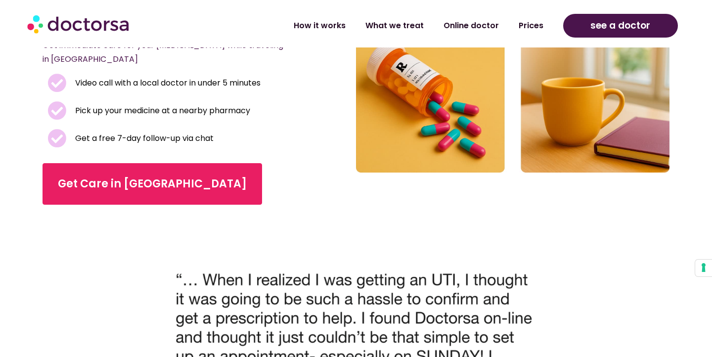
scroll to position [288, 0]
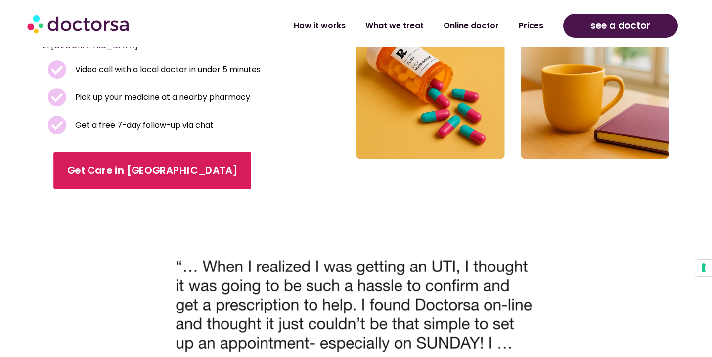
click at [57, 163] on link "Get Care in Budapest" at bounding box center [153, 171] width 198 height 38
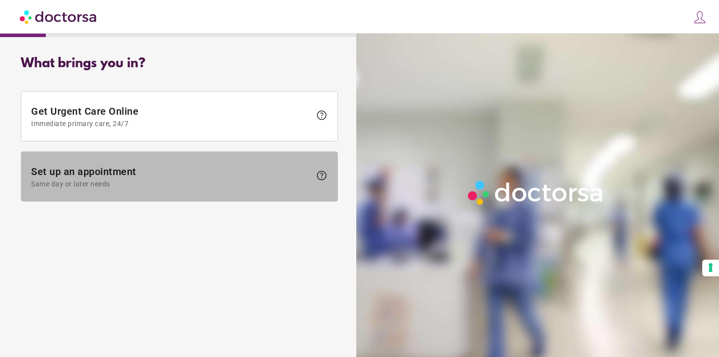
click at [186, 168] on span "Set up an appointment Same day or later needs" at bounding box center [171, 177] width 280 height 22
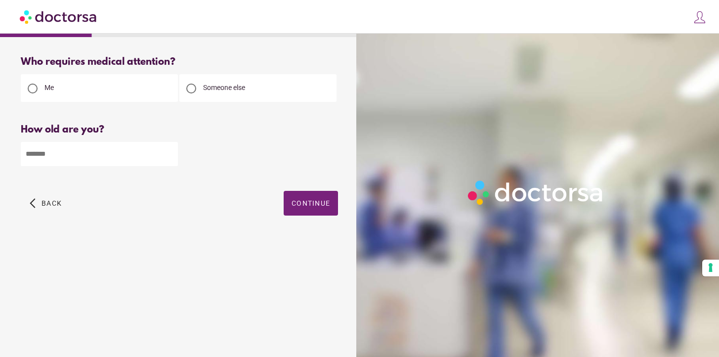
click at [142, 166] on input "number" at bounding box center [99, 154] width 157 height 24
click at [53, 200] on span "Back" at bounding box center [52, 203] width 20 height 8
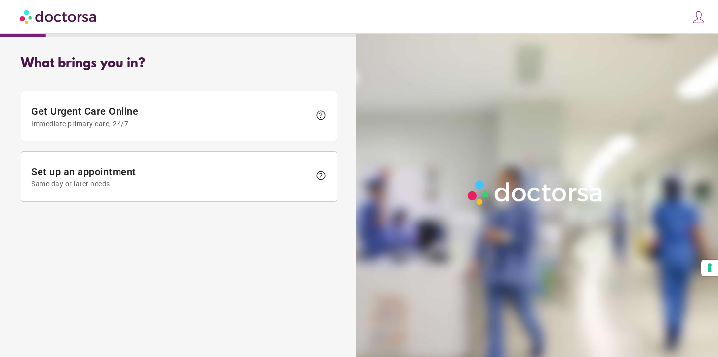
click at [45, 12] on img at bounding box center [59, 16] width 78 height 22
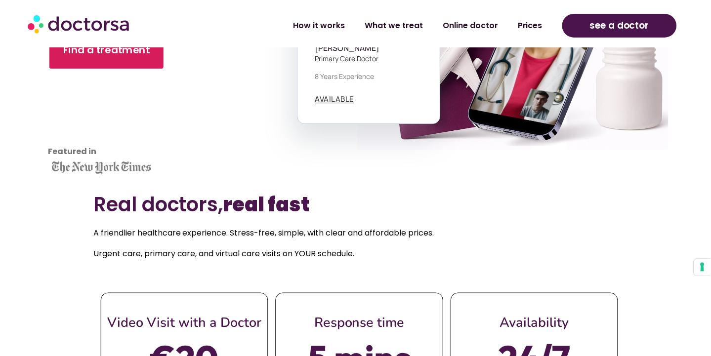
scroll to position [232, 0]
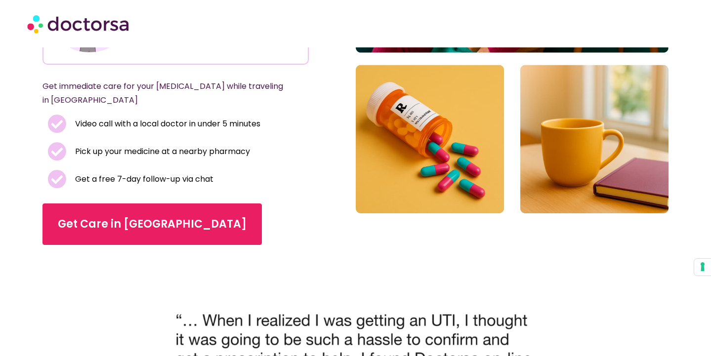
scroll to position [236, 0]
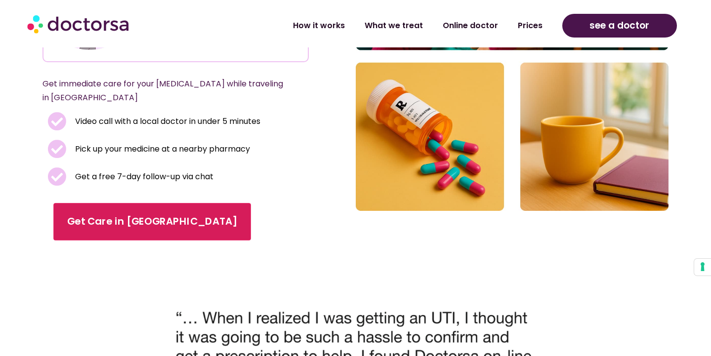
click at [147, 225] on span "Get Care in [GEOGRAPHIC_DATA]" at bounding box center [152, 222] width 170 height 14
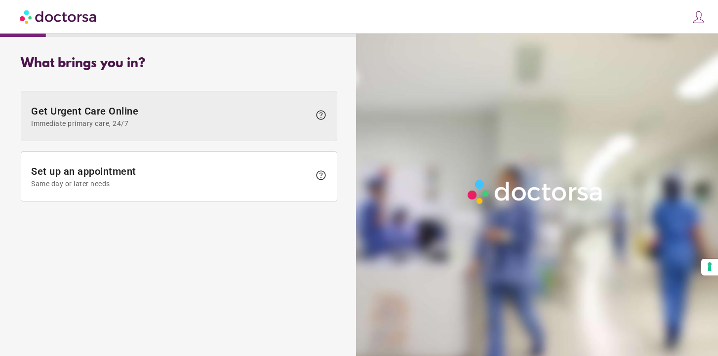
click at [83, 121] on span "Immediate primary care, 24/7" at bounding box center [170, 124] width 279 height 8
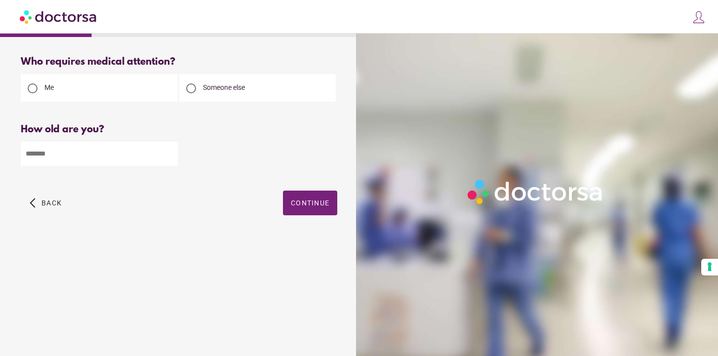
click at [71, 160] on input "number" at bounding box center [99, 154] width 157 height 24
type input "**"
click at [307, 210] on span "button" at bounding box center [310, 203] width 54 height 25
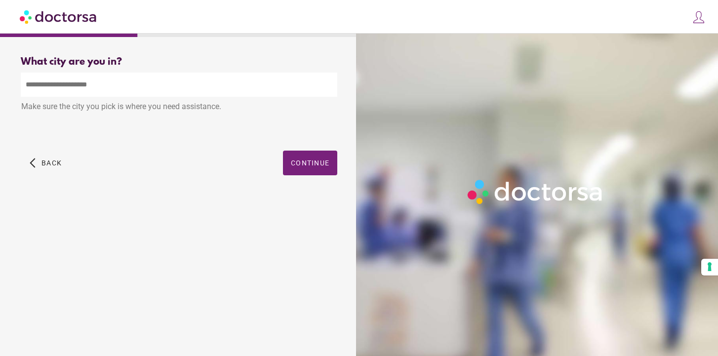
click at [187, 91] on input "text" at bounding box center [179, 85] width 317 height 24
click at [317, 164] on span "Continue" at bounding box center [310, 163] width 39 height 8
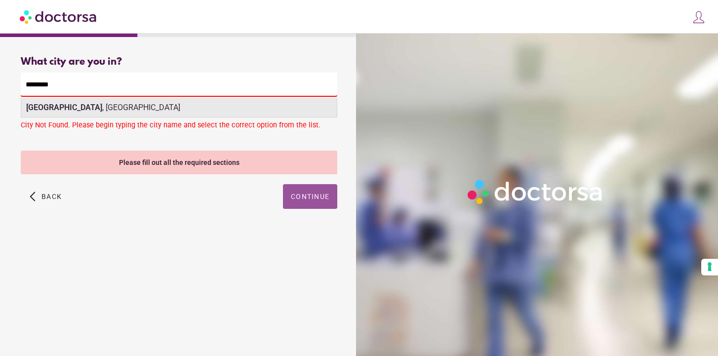
click at [111, 109] on div "Budapest , Hungary" at bounding box center [179, 108] width 316 height 20
type input "**********"
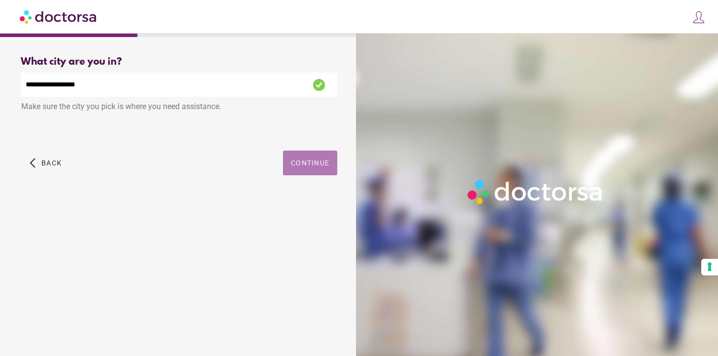
click at [295, 169] on span "button" at bounding box center [310, 163] width 54 height 25
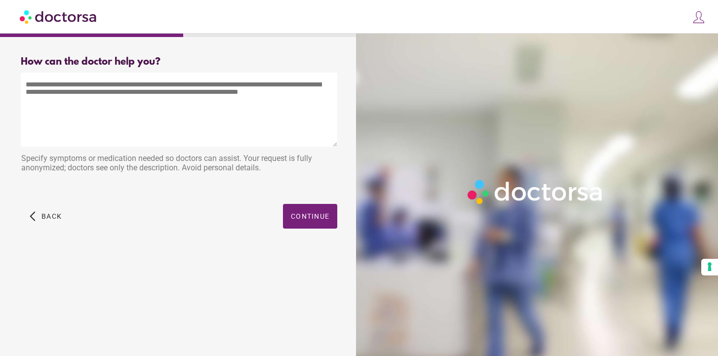
click at [160, 95] on textarea at bounding box center [179, 110] width 317 height 74
click at [212, 85] on textarea at bounding box center [179, 110] width 317 height 74
paste textarea "**********"
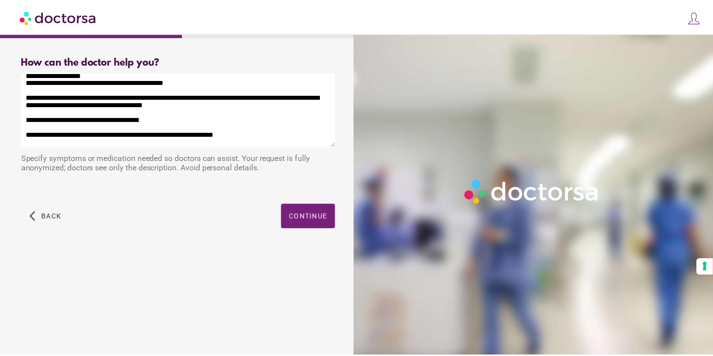
scroll to position [35, 0]
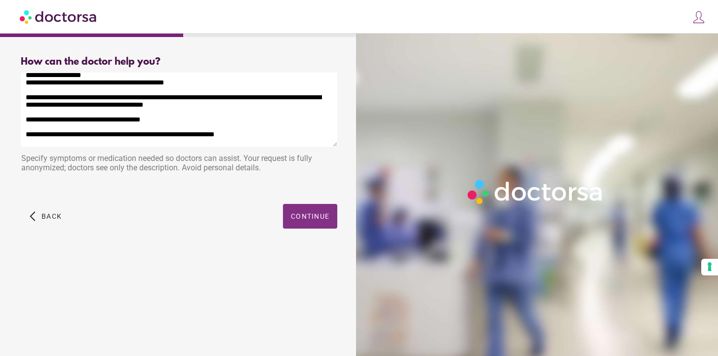
type textarea "**********"
click at [306, 208] on span "button" at bounding box center [310, 216] width 54 height 25
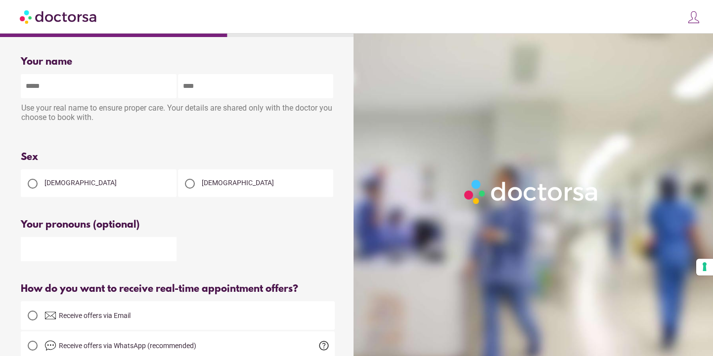
click at [89, 94] on input "text" at bounding box center [99, 86] width 156 height 24
type input "**********"
click at [108, 174] on div "Female" at bounding box center [99, 183] width 156 height 28
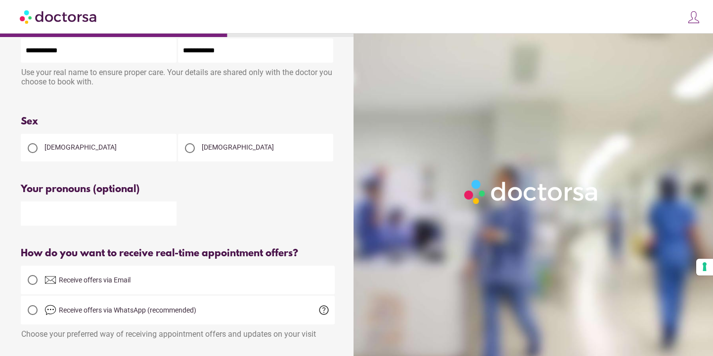
click at [38, 152] on div at bounding box center [33, 148] width 20 height 20
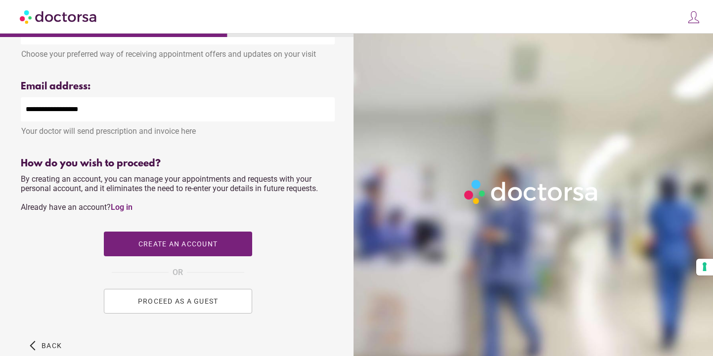
scroll to position [375, 0]
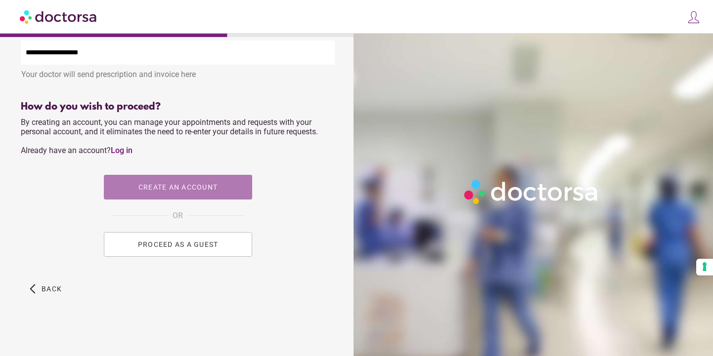
click at [143, 197] on span "button" at bounding box center [178, 187] width 148 height 25
type input "**********"
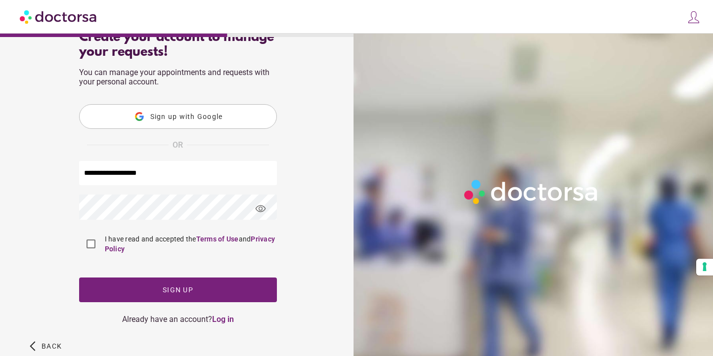
scroll to position [84, 0]
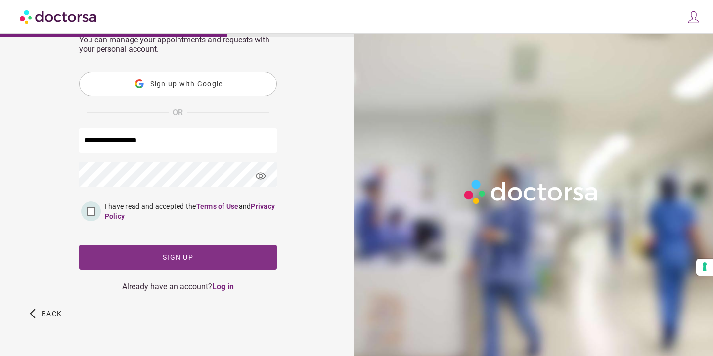
click at [121, 246] on span "button" at bounding box center [178, 257] width 198 height 25
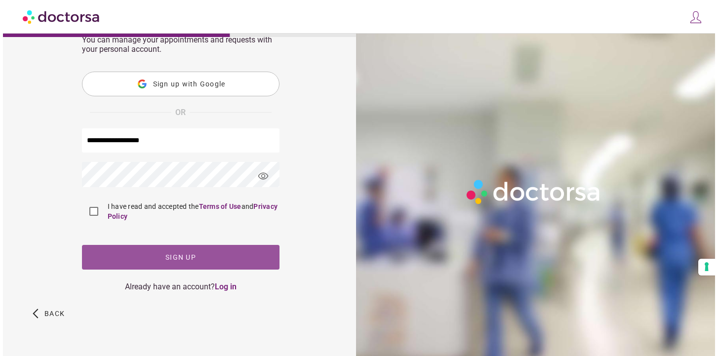
scroll to position [0, 0]
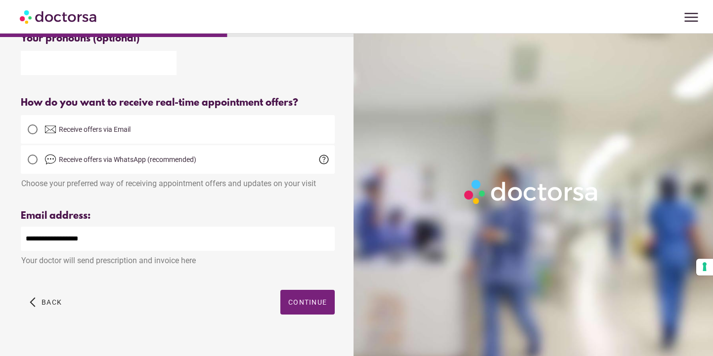
scroll to position [203, 0]
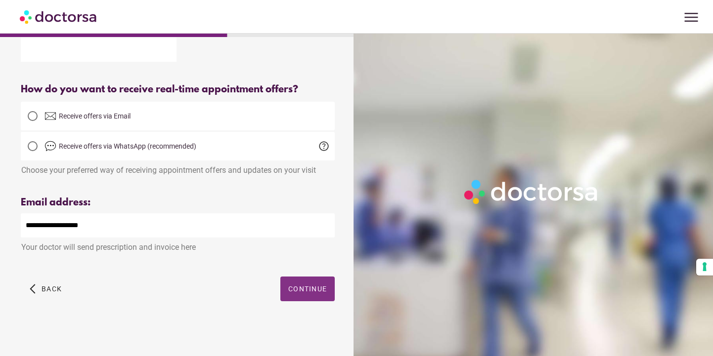
click at [312, 289] on span "Continue" at bounding box center [307, 289] width 39 height 8
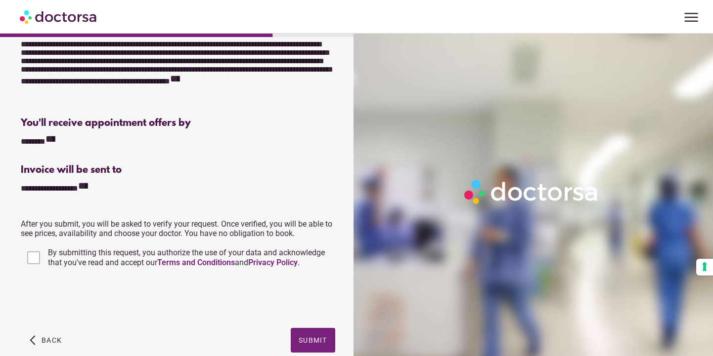
scroll to position [256, 0]
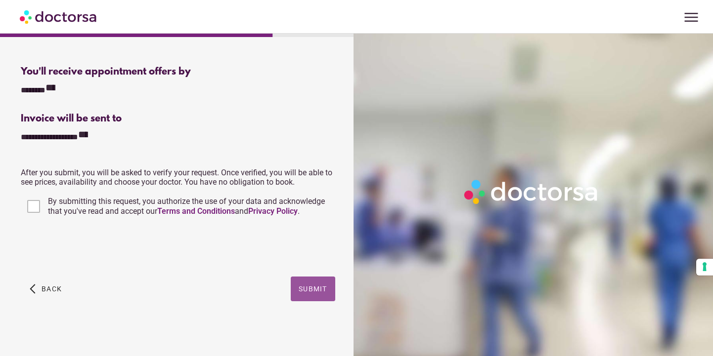
click at [306, 283] on span "button" at bounding box center [313, 289] width 44 height 25
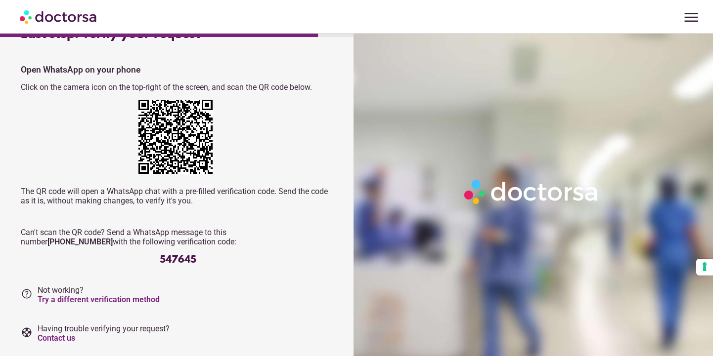
scroll to position [25, 0]
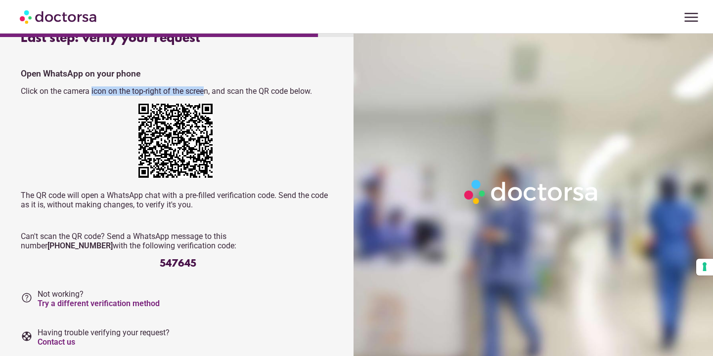
drag, startPoint x: 91, startPoint y: 92, endPoint x: 204, endPoint y: 92, distance: 112.2
click at [205, 92] on p "Click on the camera icon on the top-right of the screen, and scan the QR code b…" at bounding box center [178, 90] width 314 height 9
click at [204, 92] on p "Click on the camera icon on the top-right of the screen, and scan the QR code b…" at bounding box center [178, 90] width 314 height 9
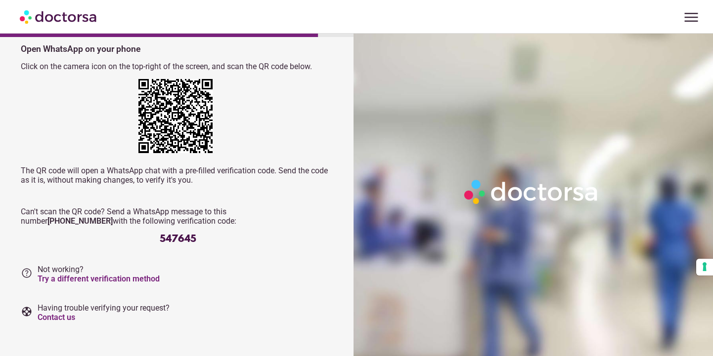
scroll to position [52, 0]
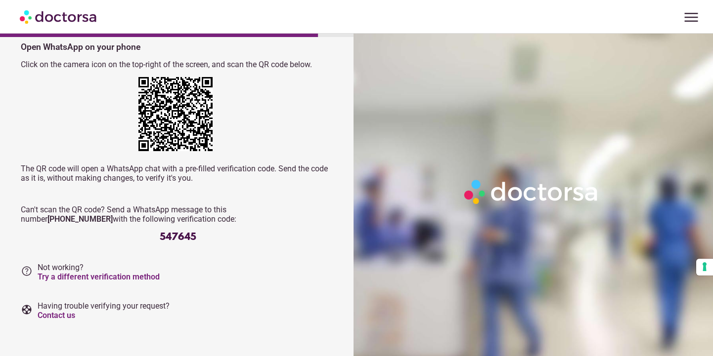
click at [79, 178] on p "The QR code will open a WhatsApp chat with a pre-filled verification code. Send…" at bounding box center [178, 173] width 314 height 19
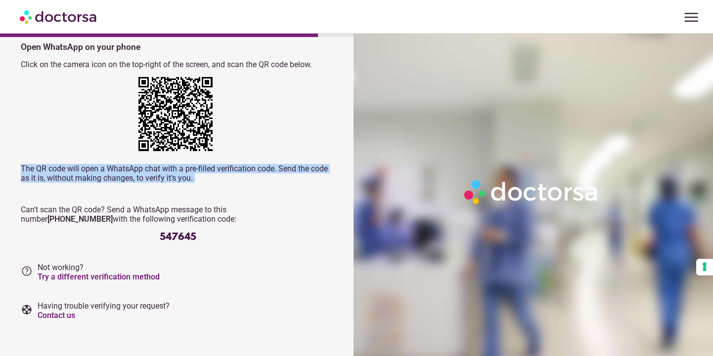
click at [79, 178] on p "The QR code will open a WhatsApp chat with a pre-filled verification code. Send…" at bounding box center [178, 173] width 314 height 19
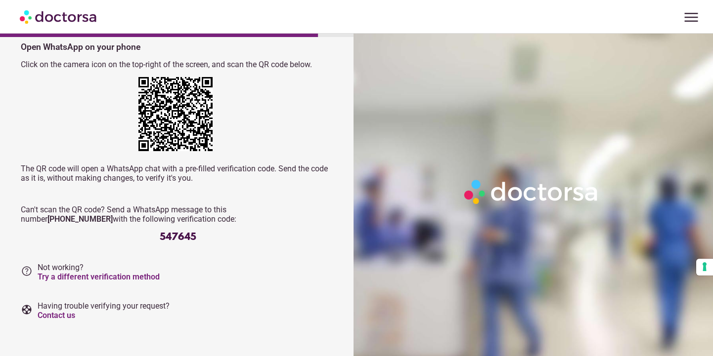
click at [162, 186] on div "Open WhatsApp on your phone Click on the camera icon on the top-right of the sc…" at bounding box center [178, 142] width 314 height 201
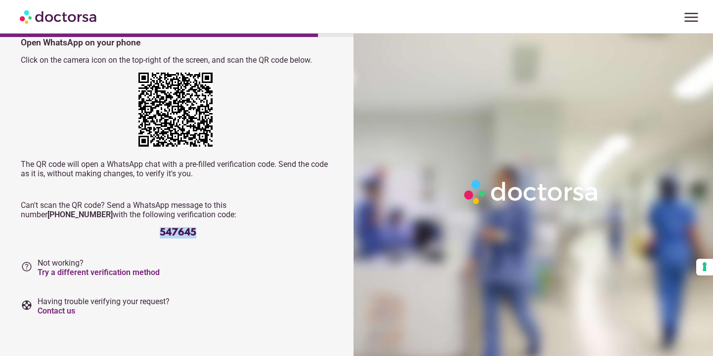
drag, startPoint x: 156, startPoint y: 237, endPoint x: 211, endPoint y: 237, distance: 54.4
click at [204, 237] on div "547645" at bounding box center [178, 232] width 314 height 11
click at [211, 237] on div "547645" at bounding box center [178, 232] width 314 height 11
click at [86, 200] on div "Open WhatsApp on your phone Click on the camera icon on the top-right of the sc…" at bounding box center [178, 138] width 314 height 201
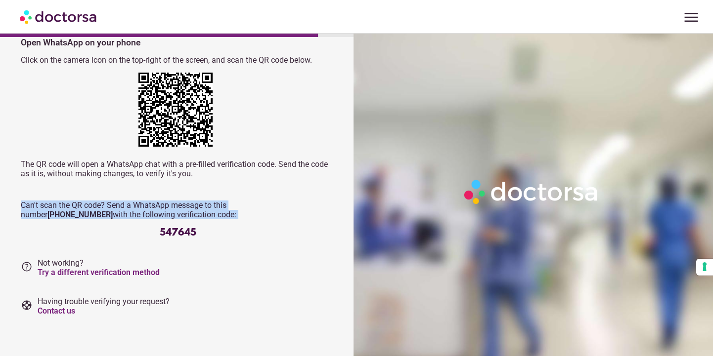
click at [86, 200] on div "Open WhatsApp on your phone Click on the camera icon on the top-right of the sc…" at bounding box center [178, 138] width 314 height 201
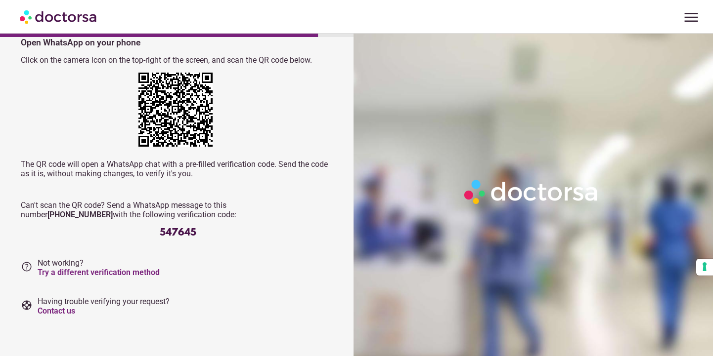
click at [137, 193] on div "Open WhatsApp on your phone Click on the camera icon on the top-right of the sc…" at bounding box center [178, 138] width 314 height 201
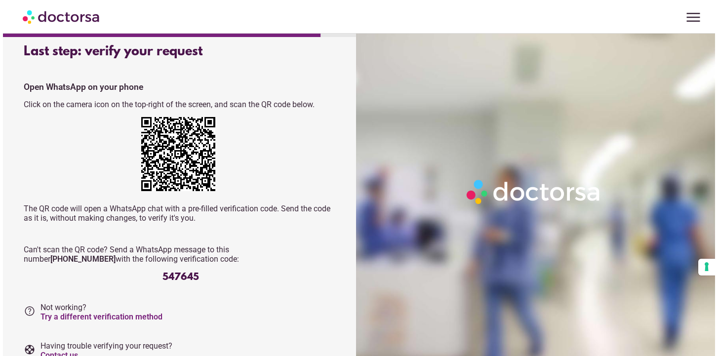
scroll to position [0, 0]
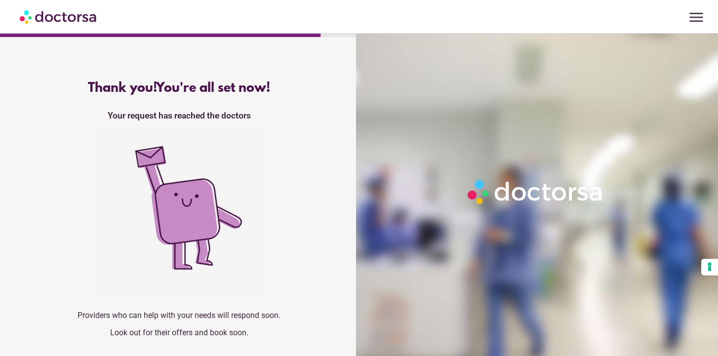
drag, startPoint x: 121, startPoint y: 316, endPoint x: 245, endPoint y: 316, distance: 123.5
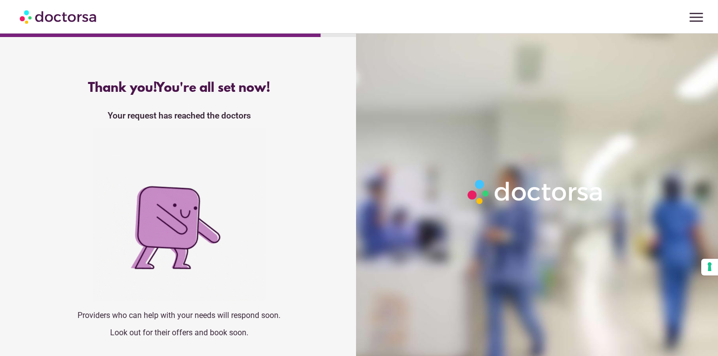
click at [246, 316] on p "Providers who can help with your needs will respond soon." at bounding box center [179, 315] width 317 height 9
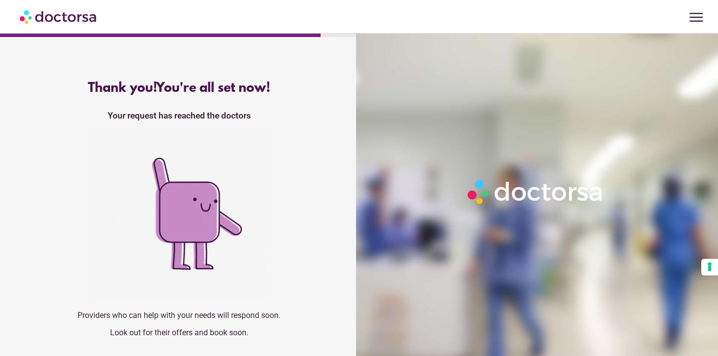
click at [245, 316] on p "Providers who can help with your needs will respond soon." at bounding box center [179, 315] width 317 height 9
click at [50, 28] on div at bounding box center [59, 16] width 78 height 27
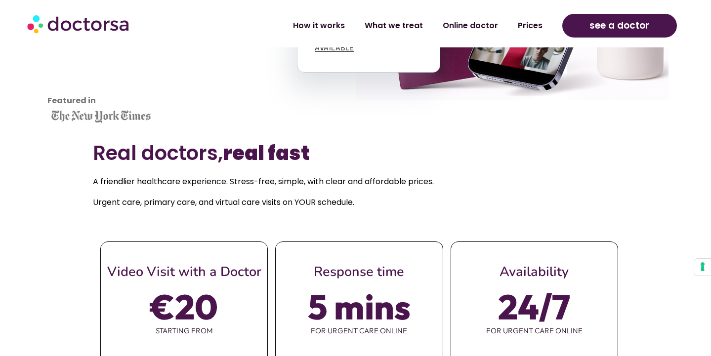
scroll to position [298, 0]
